Goal: Check status

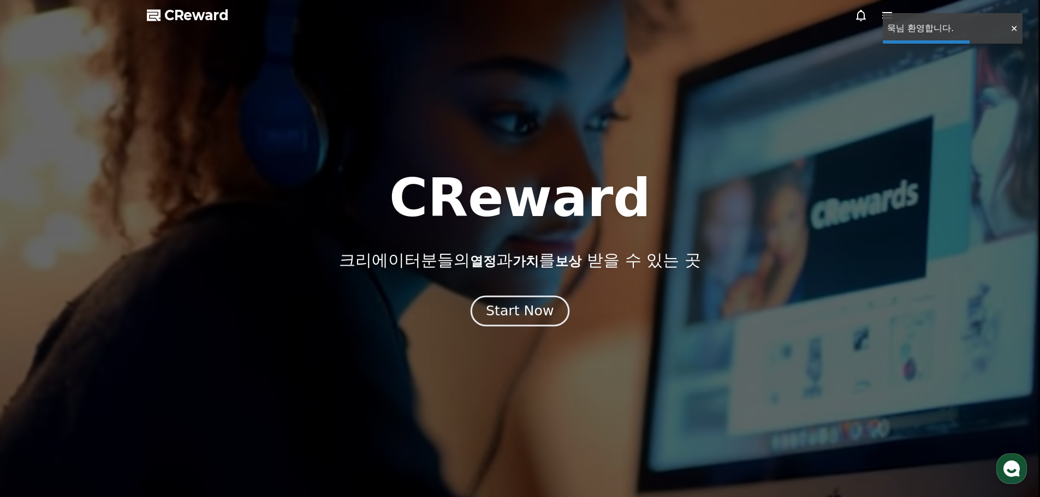
click at [511, 317] on div "Start Now" at bounding box center [520, 311] width 68 height 19
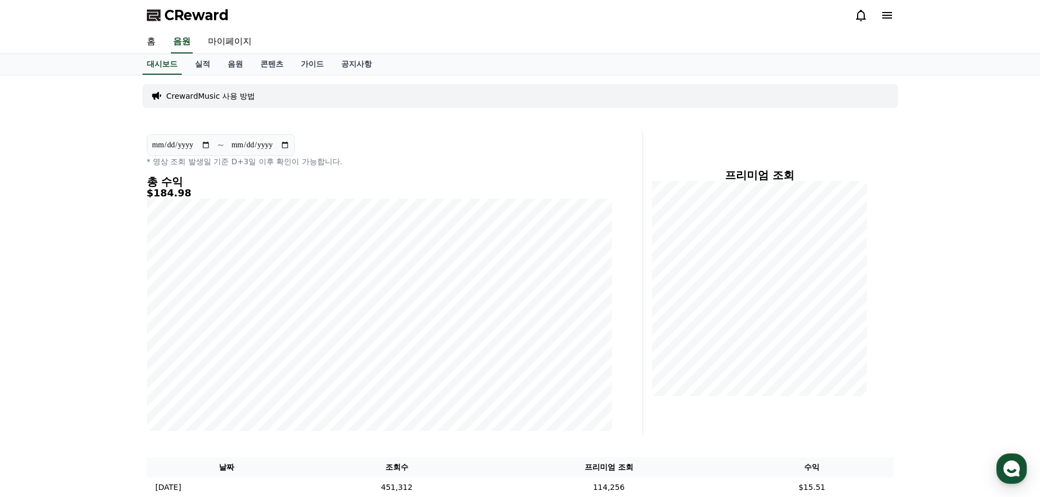
click at [857, 20] on icon at bounding box center [860, 15] width 13 height 13
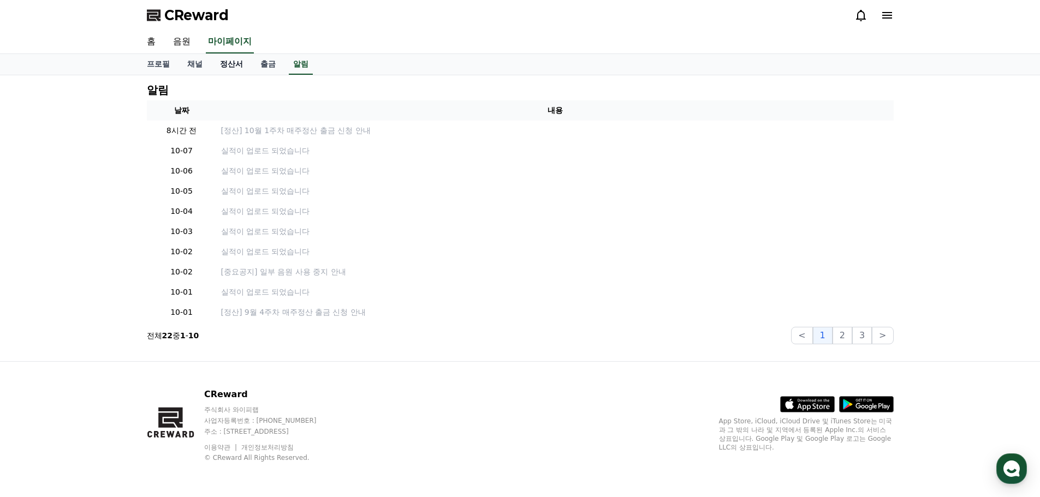
click at [231, 67] on link "정산서" at bounding box center [231, 64] width 40 height 21
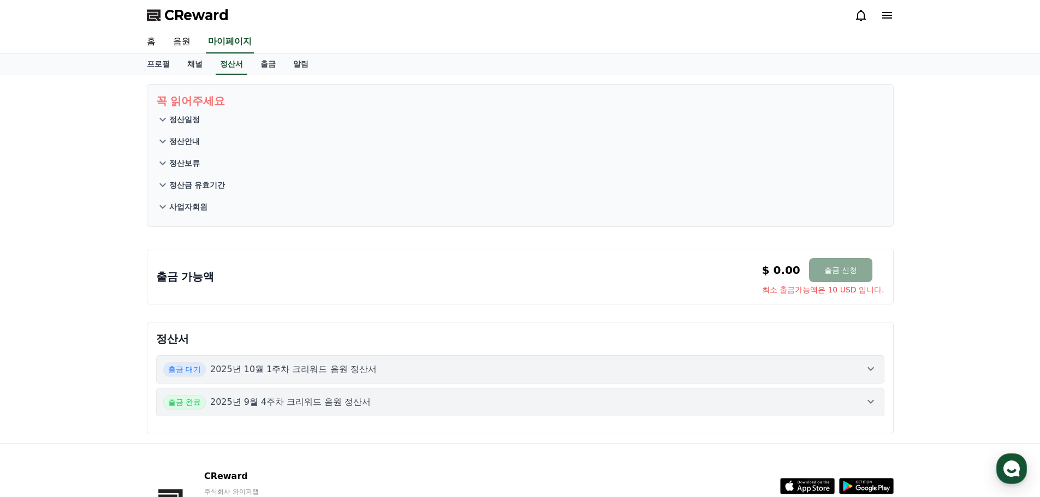
click at [318, 367] on p "2025년 10월 1주차 크리워드 음원 정산서" at bounding box center [293, 369] width 167 height 13
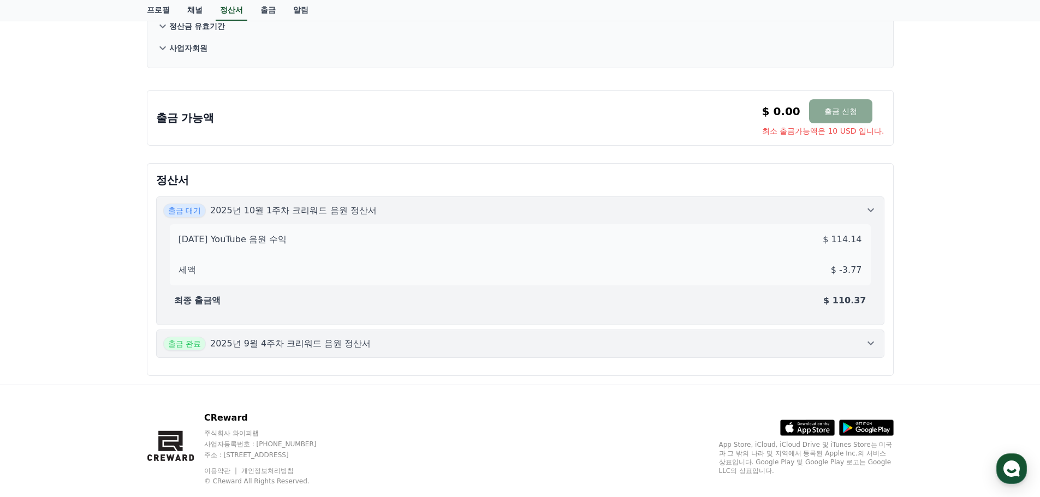
scroll to position [164, 0]
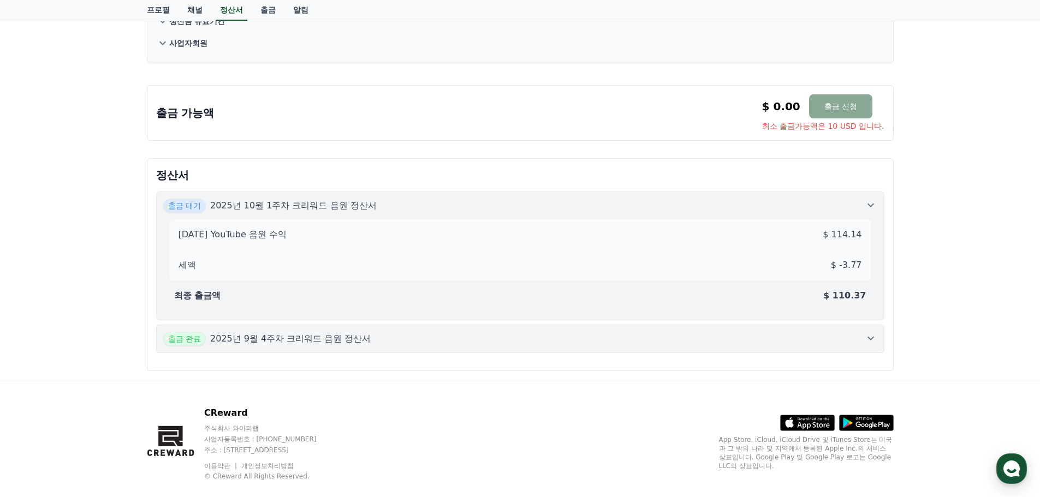
click at [447, 352] on button "출금 완료 2025년 9월 4주차 크리워드 음원 정산서" at bounding box center [520, 339] width 728 height 28
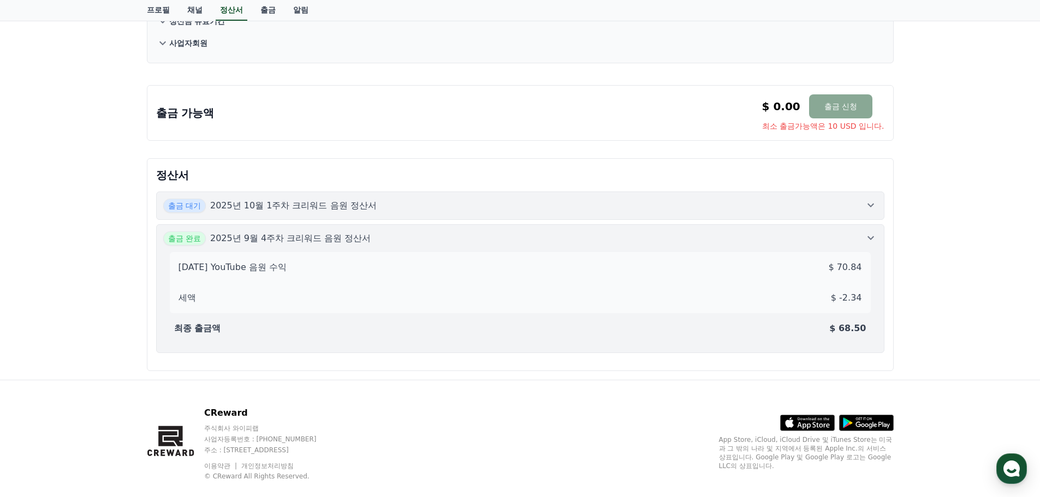
click at [378, 218] on button "출금 대기 2025년 10월 1주차 크리워드 음원 정산서" at bounding box center [520, 206] width 728 height 28
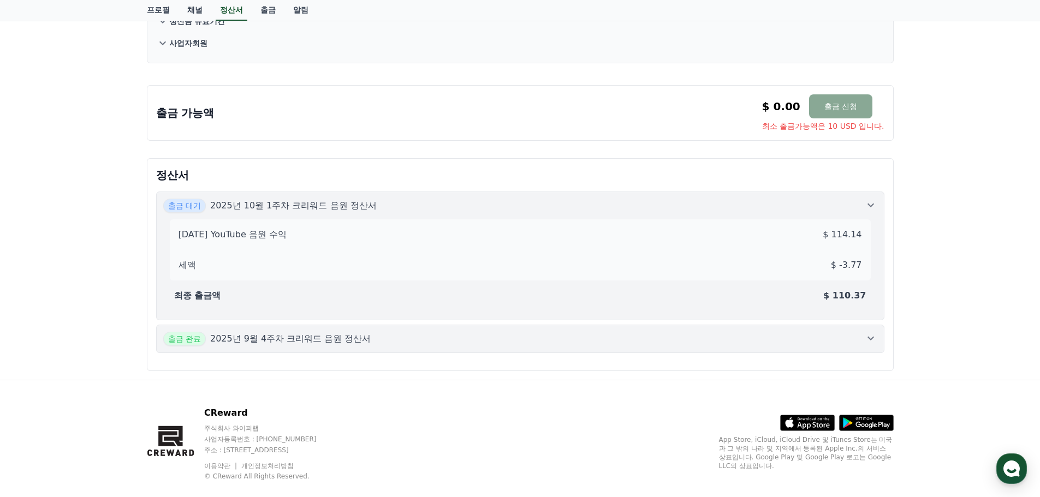
scroll to position [0, 0]
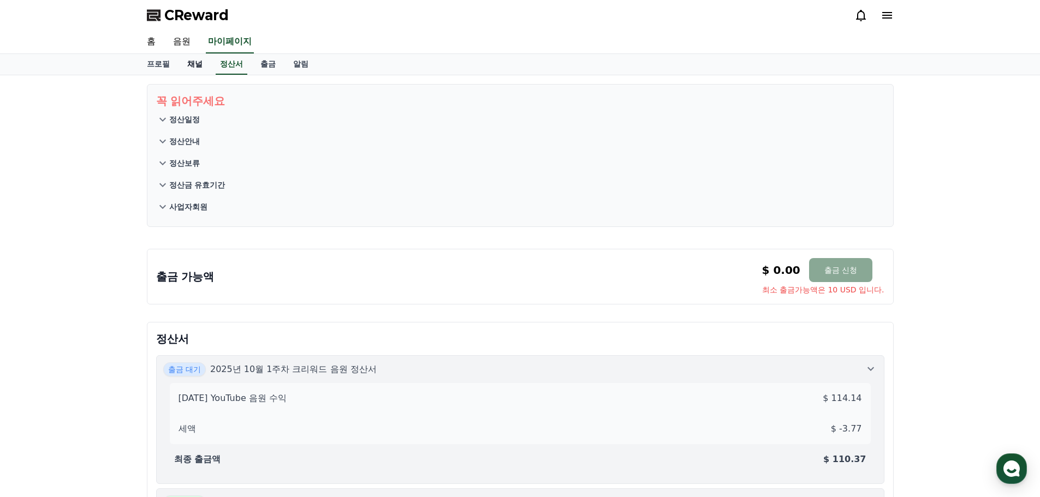
click at [193, 69] on link "채널" at bounding box center [195, 64] width 33 height 21
